Goal: Check status: Check status

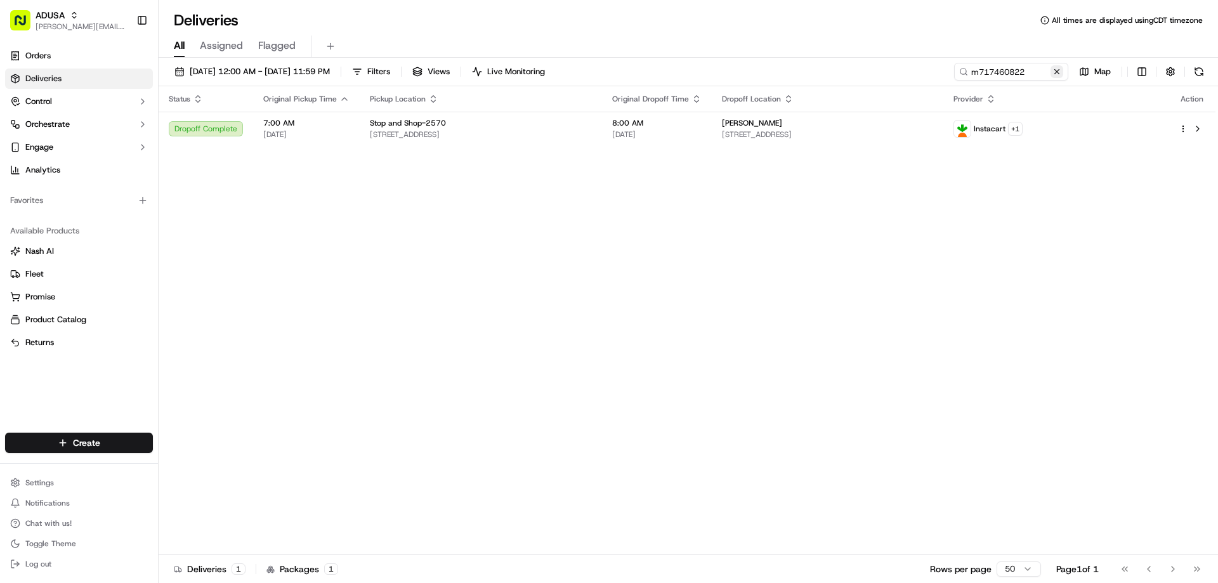
click at [1053, 75] on button at bounding box center [1056, 71] width 13 height 13
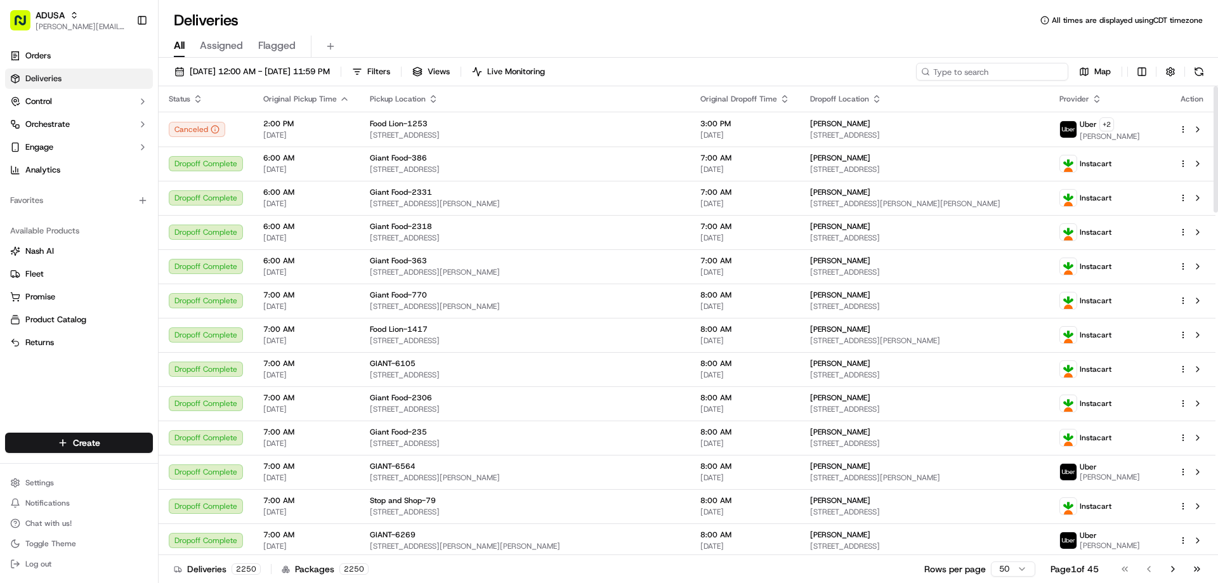
click at [984, 67] on input at bounding box center [992, 72] width 152 height 18
paste input "m712762822"
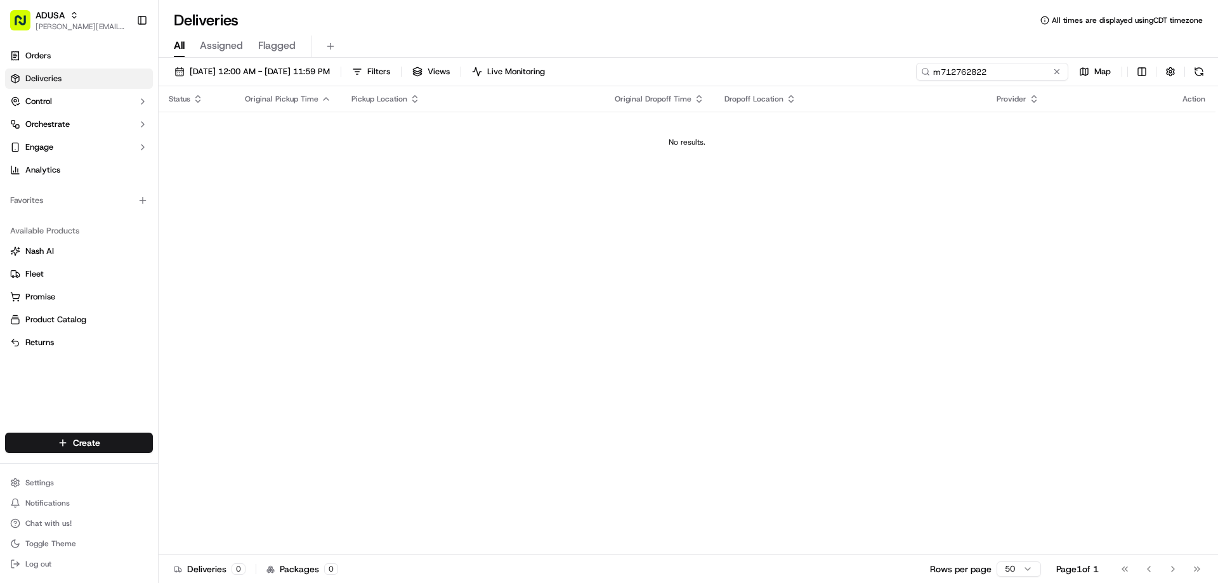
click at [931, 69] on input "m712762822" at bounding box center [992, 72] width 152 height 18
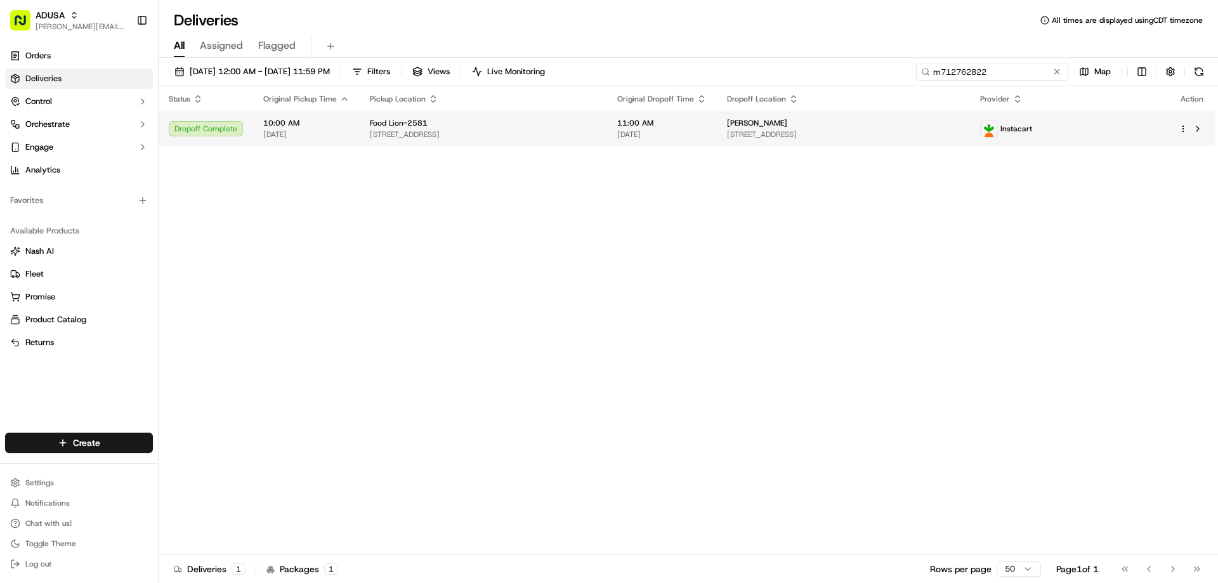
type input "m712762822"
click at [597, 134] on span "[STREET_ADDRESS]" at bounding box center [483, 134] width 227 height 10
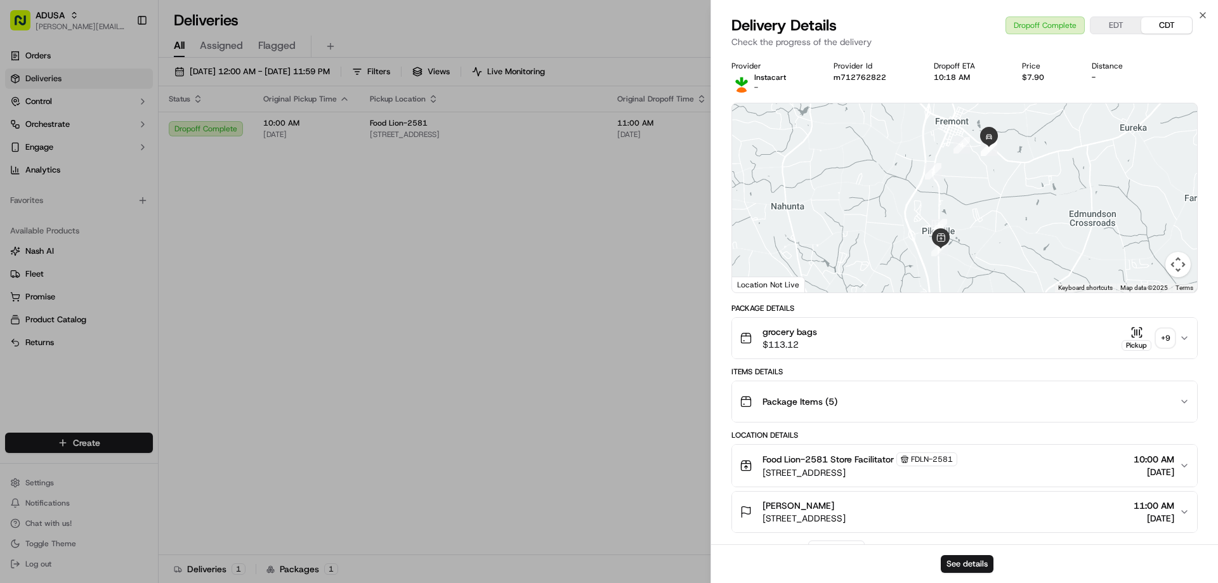
click at [1138, 331] on icon "button" at bounding box center [1136, 332] width 13 height 13
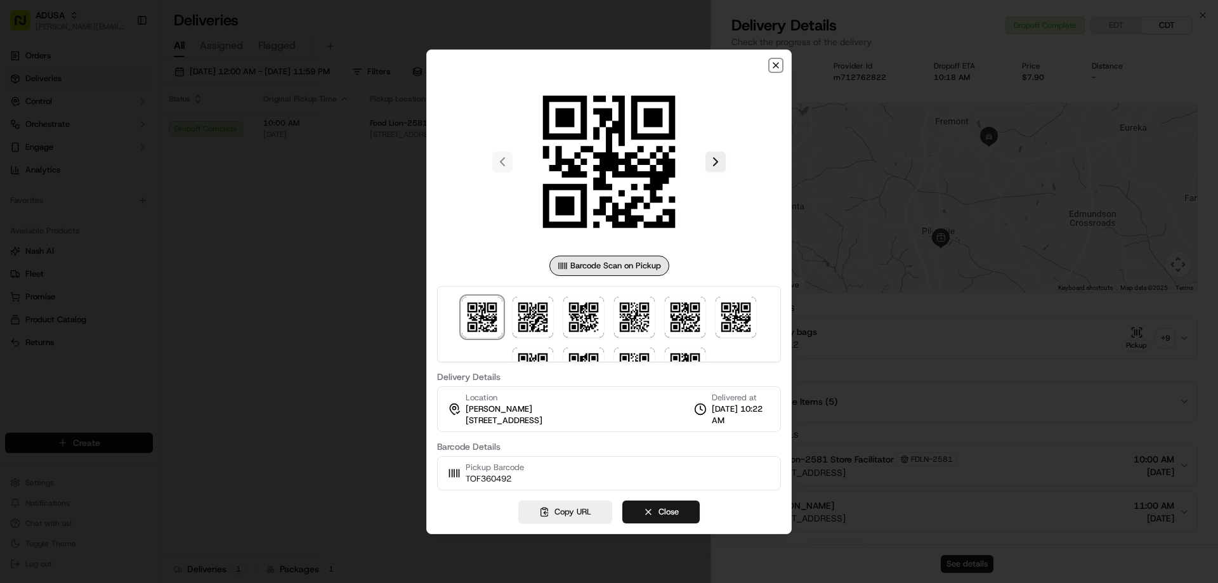
click at [775, 63] on icon "button" at bounding box center [775, 65] width 5 height 5
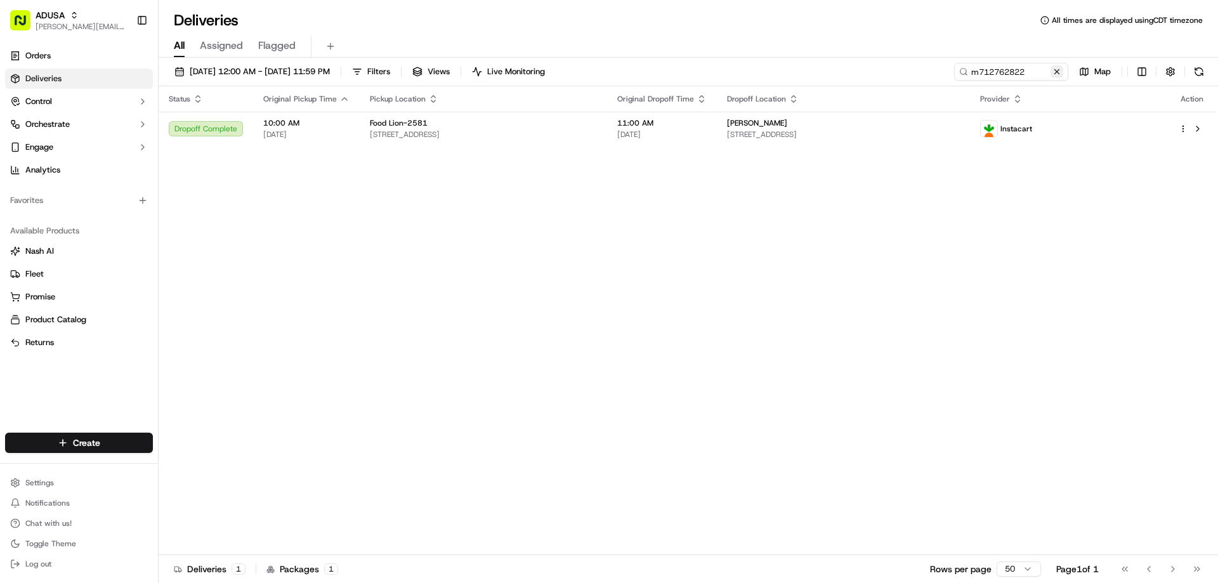
click at [1056, 72] on button at bounding box center [1056, 71] width 13 height 13
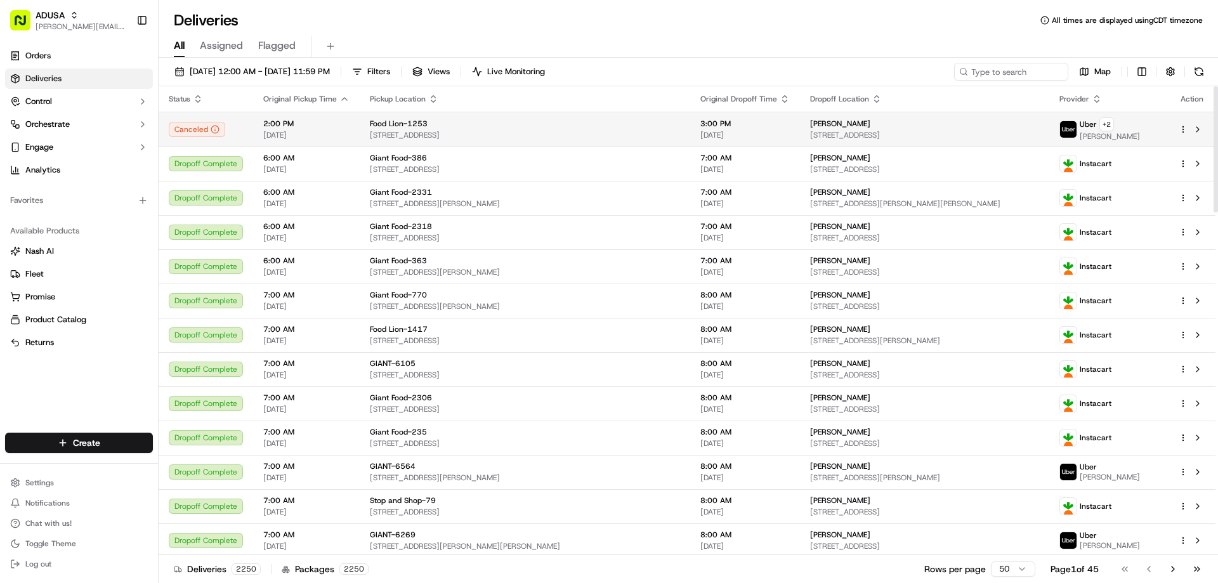
click at [894, 134] on span "[STREET_ADDRESS]" at bounding box center [924, 135] width 229 height 10
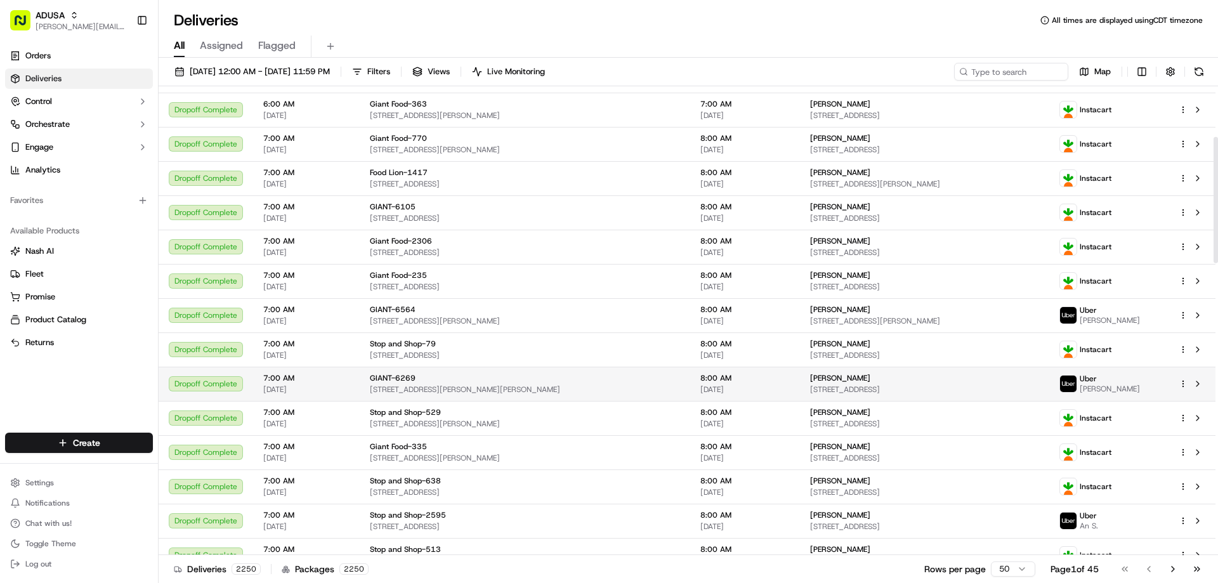
scroll to position [190, 0]
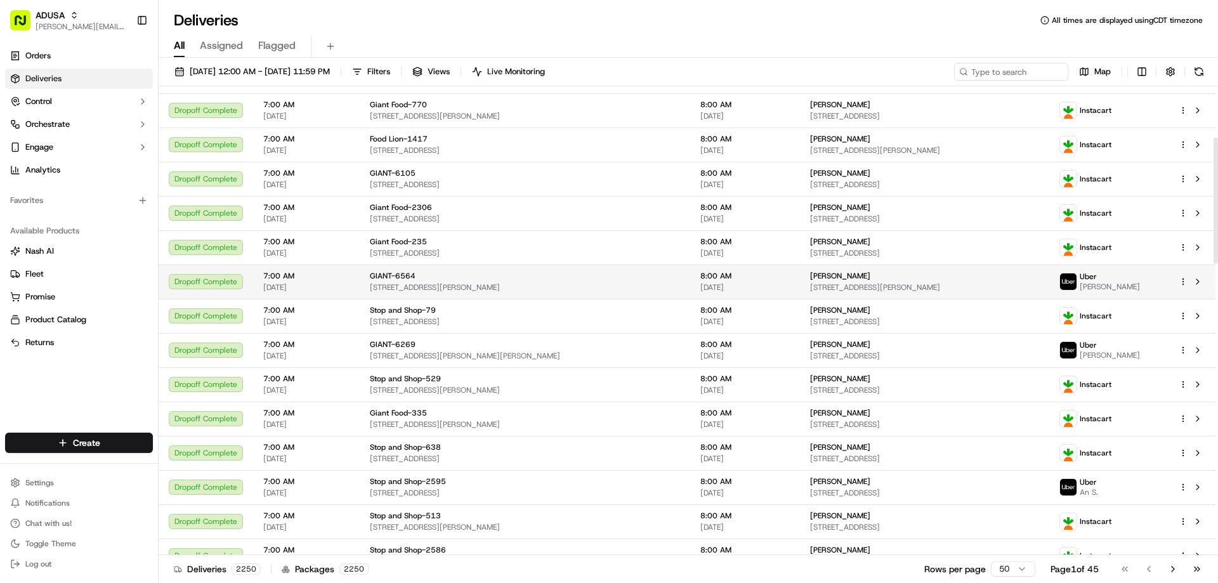
click at [860, 284] on span "[STREET_ADDRESS][PERSON_NAME]" at bounding box center [924, 287] width 229 height 10
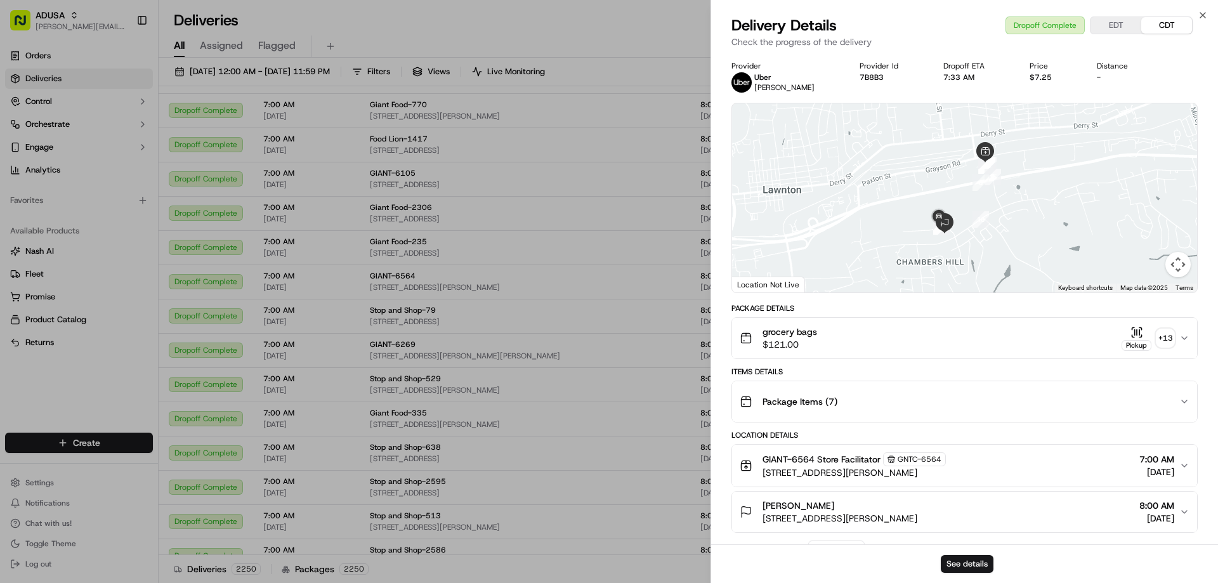
click at [1144, 330] on div "Pickup" at bounding box center [1137, 338] width 30 height 25
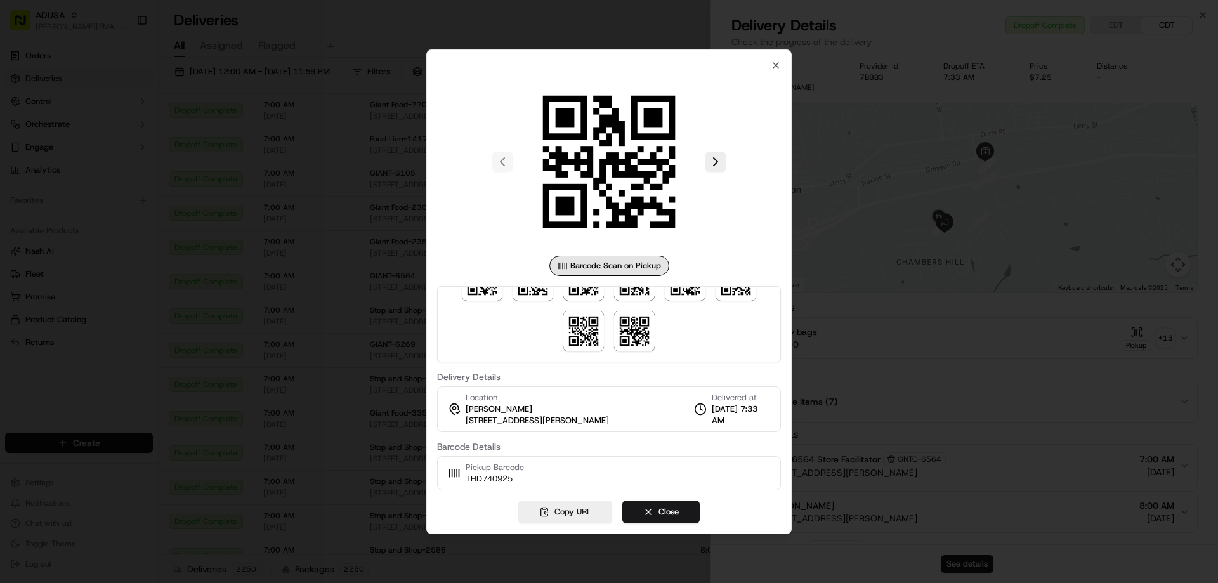
scroll to position [0, 0]
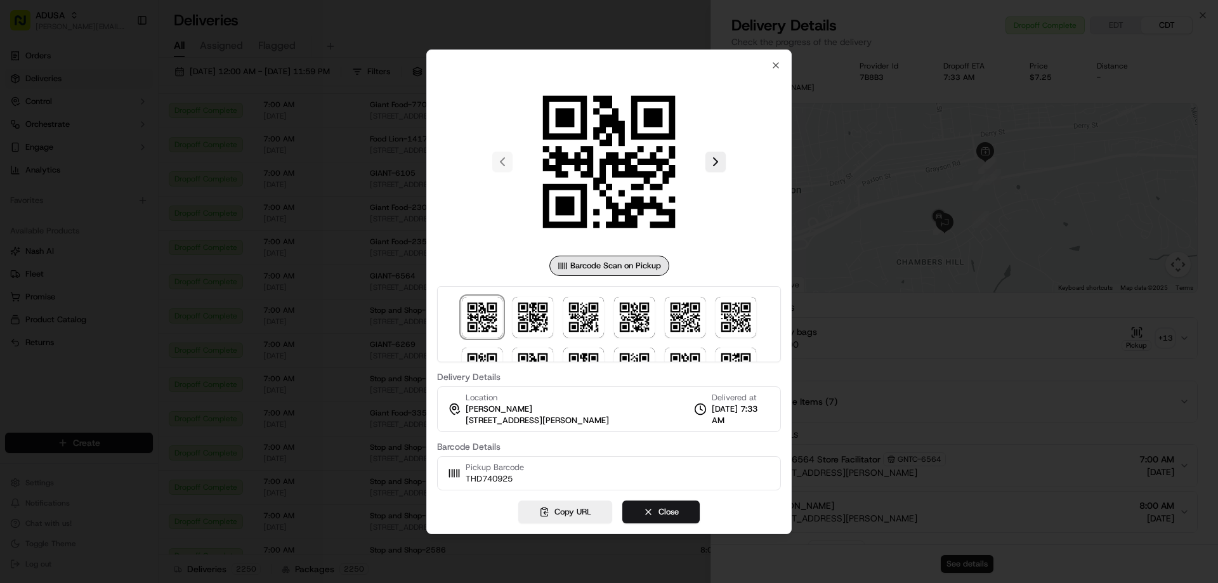
click at [311, 236] on div at bounding box center [609, 291] width 1218 height 583
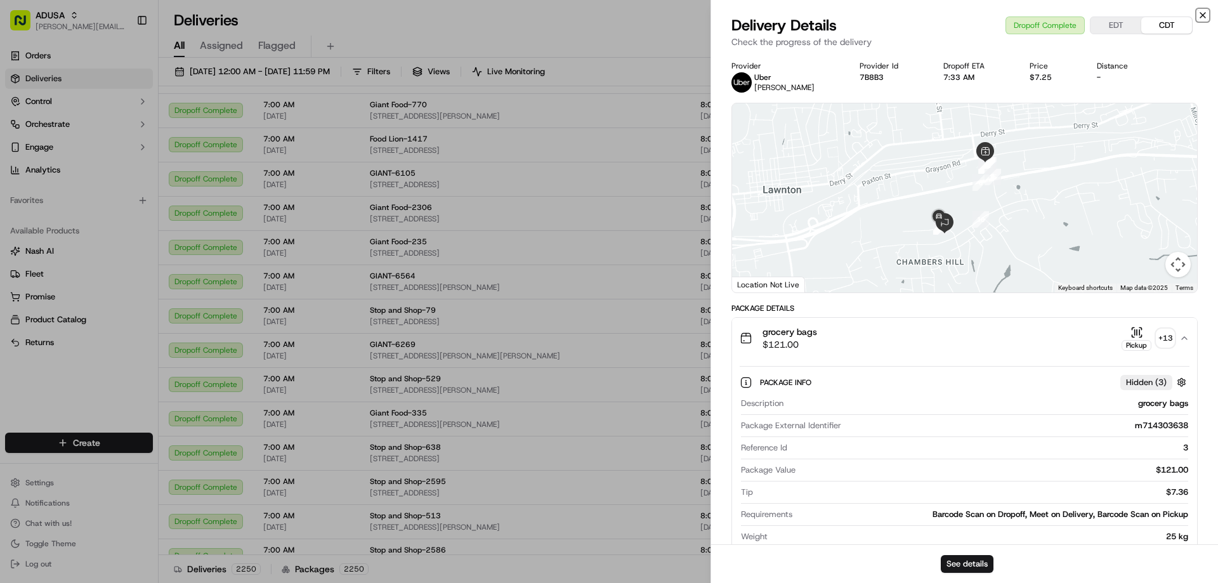
click at [1202, 19] on icon "button" at bounding box center [1203, 15] width 10 height 10
